Goal: Transaction & Acquisition: Subscribe to service/newsletter

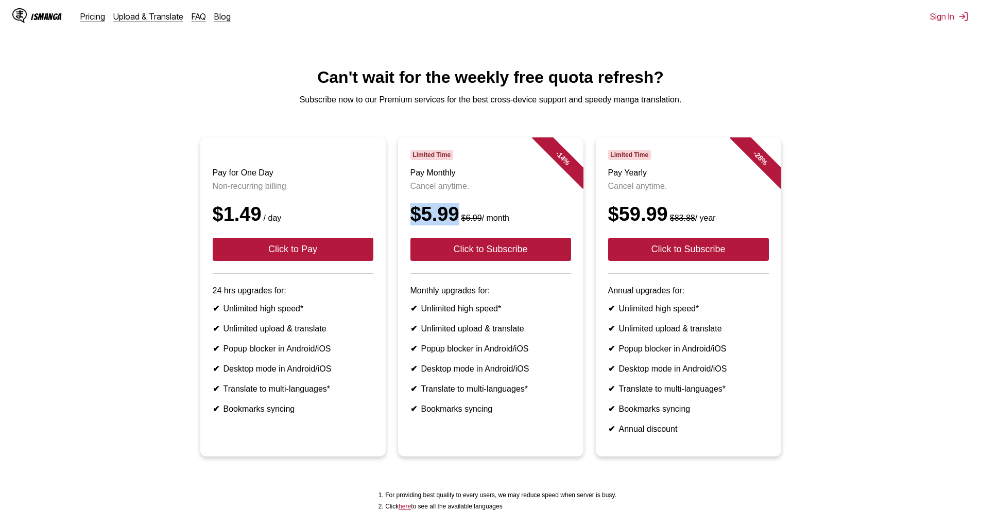
drag, startPoint x: 458, startPoint y: 218, endPoint x: 417, endPoint y: 221, distance: 41.4
click at [410, 226] on div "$5.99 $6.99 / month" at bounding box center [490, 214] width 161 height 22
copy div "$5.99"
drag, startPoint x: 464, startPoint y: 212, endPoint x: 482, endPoint y: 220, distance: 19.8
click at [463, 212] on div "$5.99 $6.99 / month" at bounding box center [490, 214] width 161 height 22
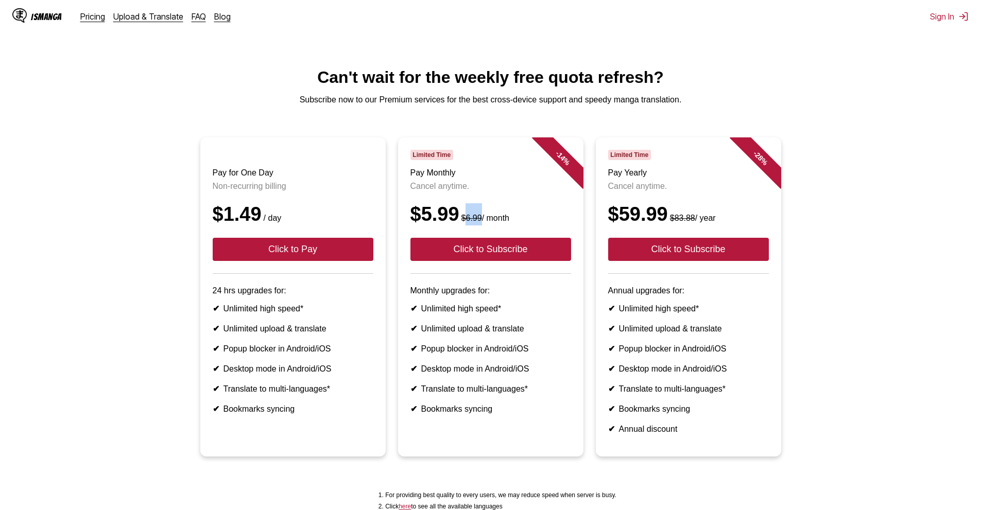
drag, startPoint x: 480, startPoint y: 231, endPoint x: 463, endPoint y: 234, distance: 17.4
click at [463, 222] on small "$6.99 / month" at bounding box center [484, 218] width 50 height 9
copy s "6.99"
